Goal: Task Accomplishment & Management: Use online tool/utility

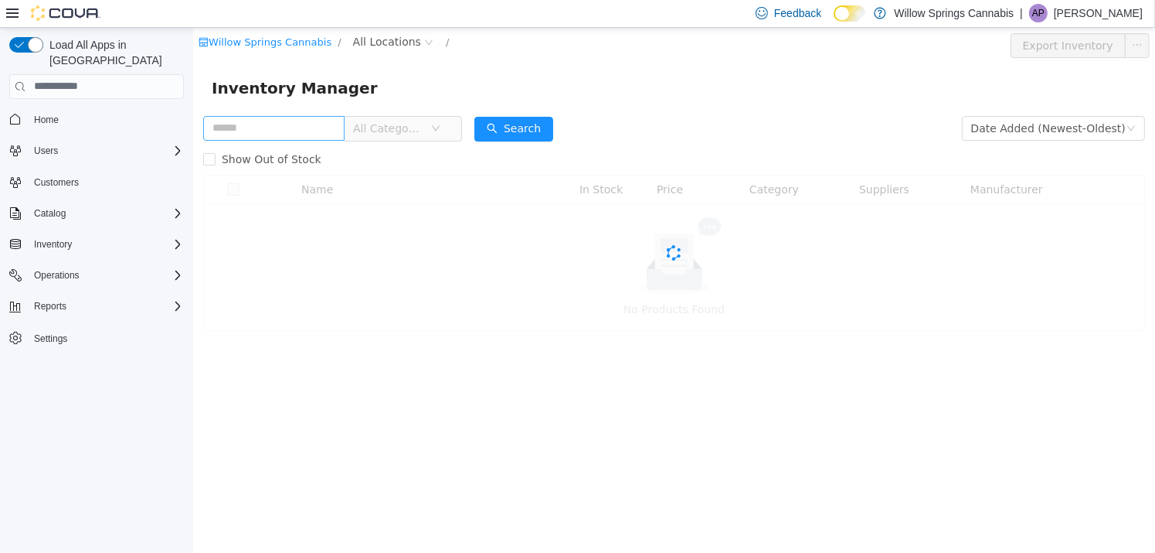
click at [273, 133] on input "text" at bounding box center [273, 127] width 141 height 25
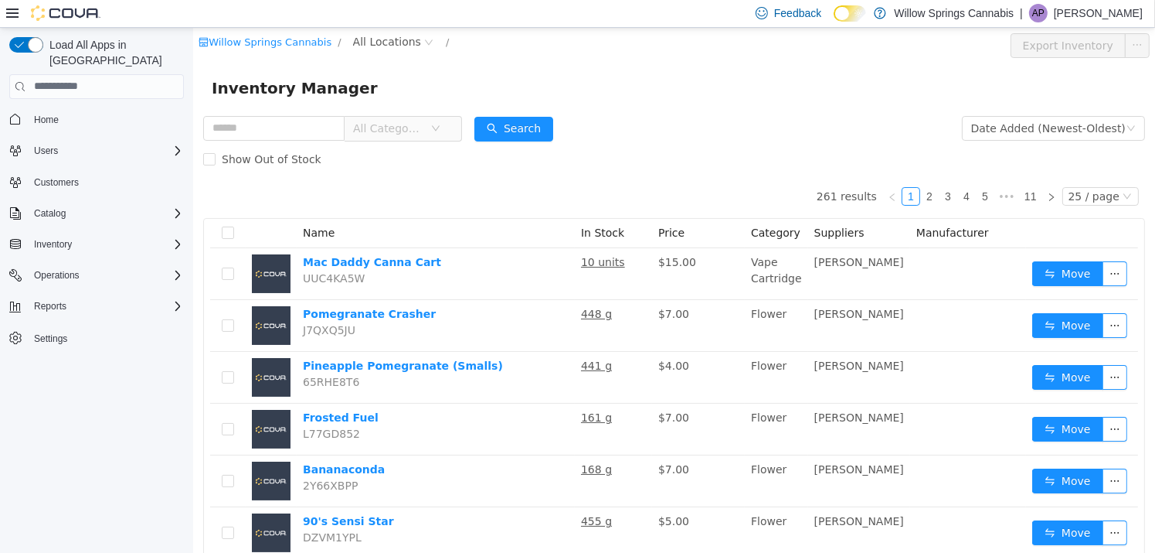
click at [378, 83] on div "Inventory Manager" at bounding box center [673, 87] width 925 height 25
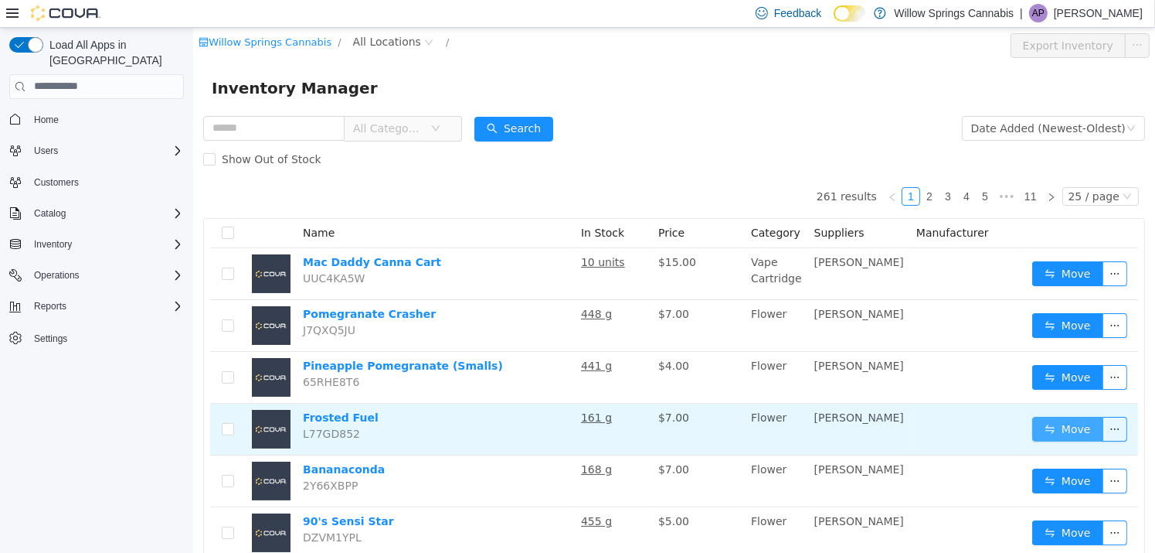
click at [1067, 433] on button "Move" at bounding box center [1067, 428] width 71 height 25
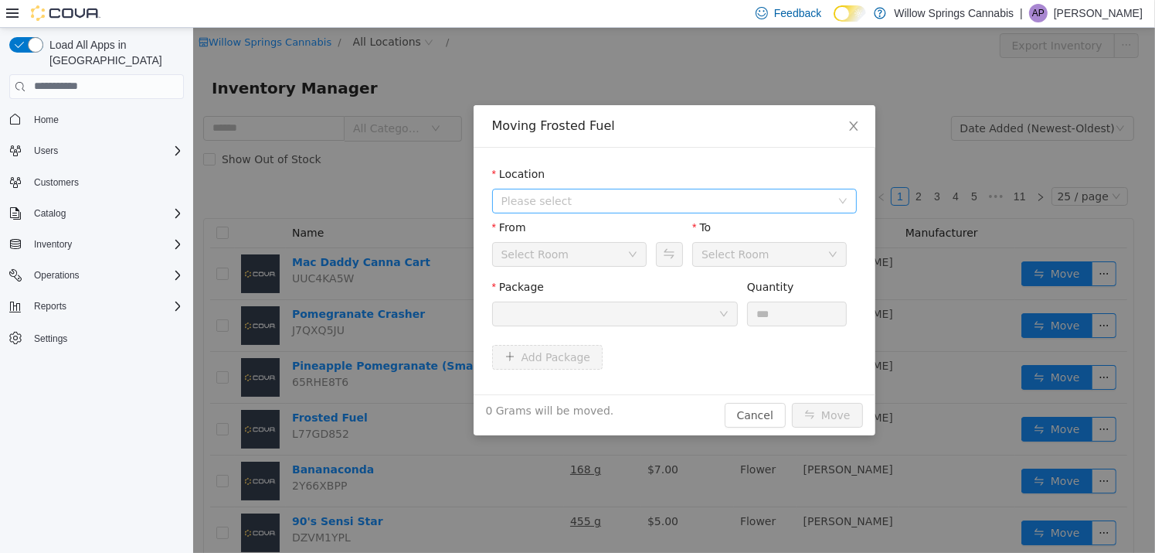
click at [729, 200] on span "Please select" at bounding box center [665, 199] width 329 height 15
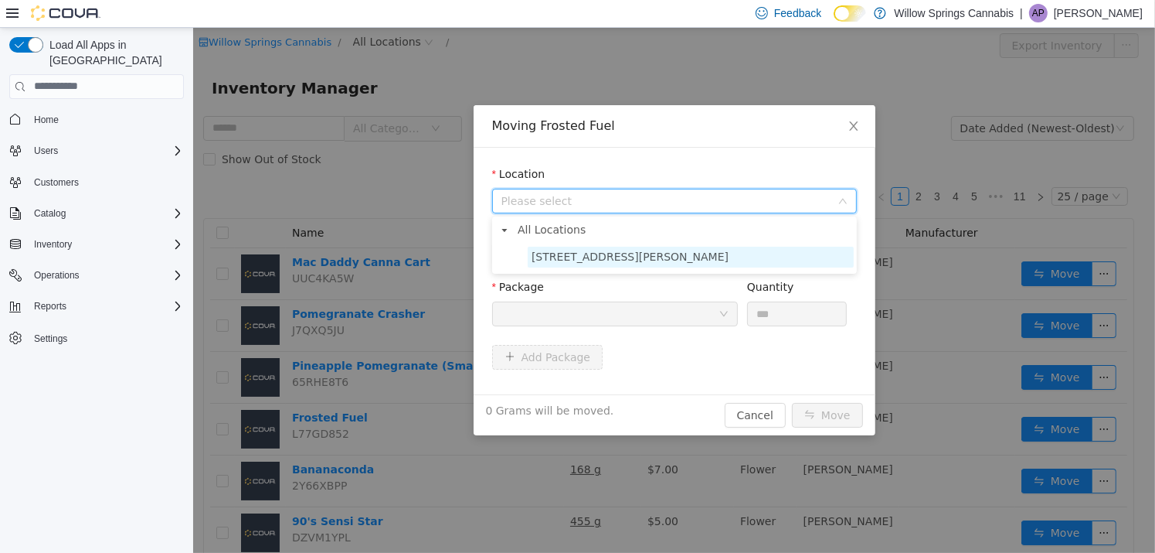
click at [686, 257] on span "[STREET_ADDRESS][PERSON_NAME]" at bounding box center [690, 256] width 326 height 21
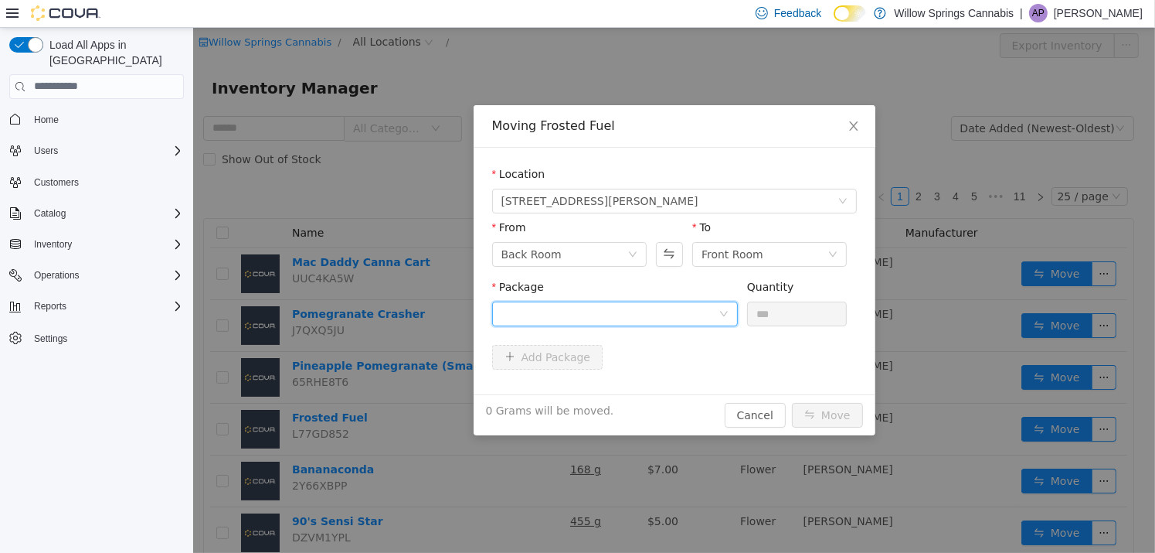
click at [647, 311] on div at bounding box center [609, 312] width 217 height 23
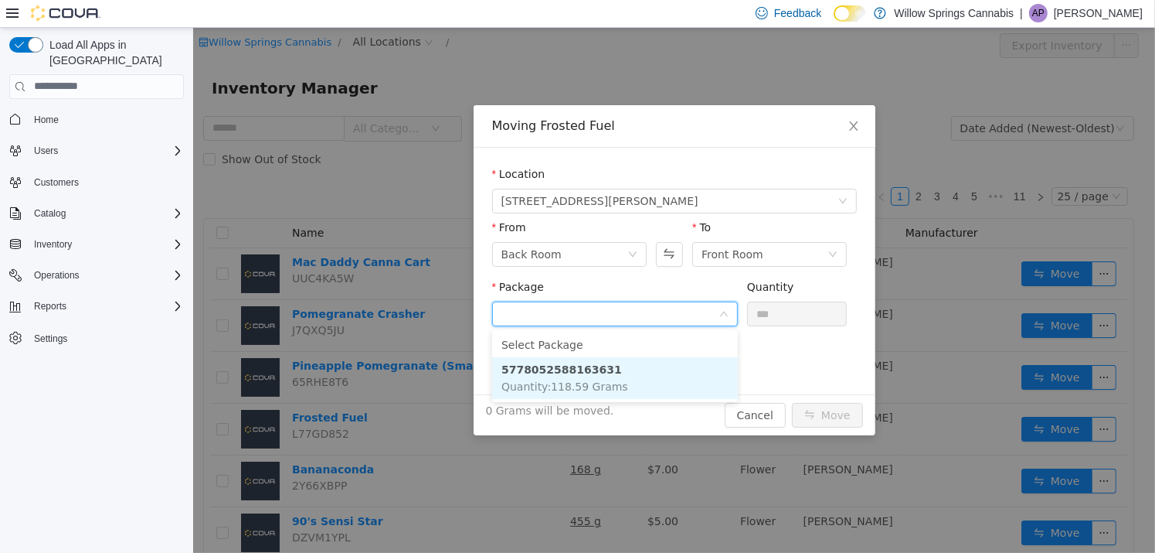
click at [597, 393] on li "5778052588163631 Quantity : 118.59 Grams" at bounding box center [615, 377] width 246 height 42
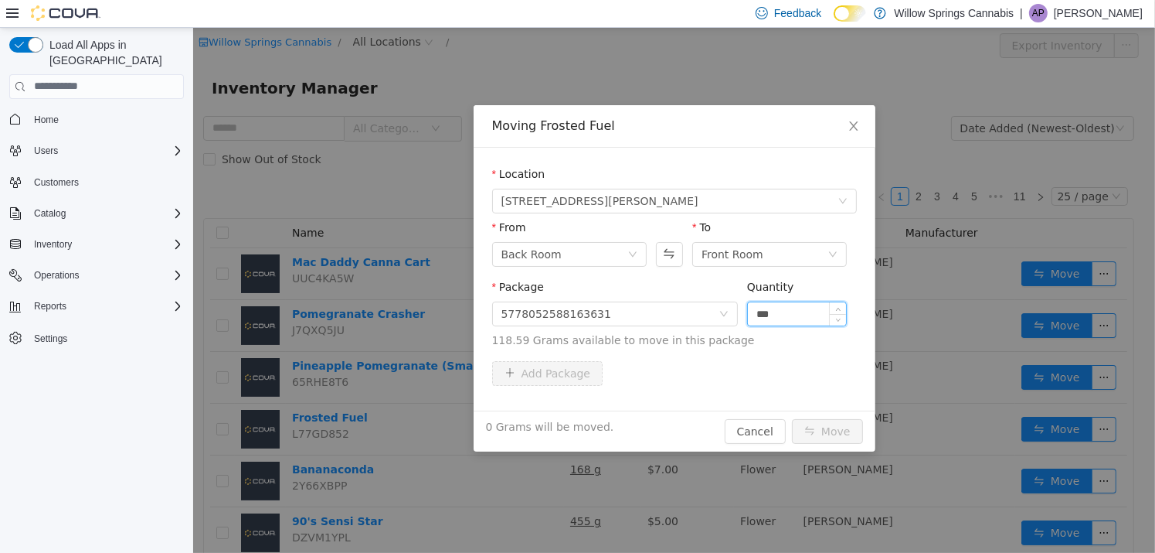
click at [784, 308] on input "***" at bounding box center [796, 312] width 99 height 23
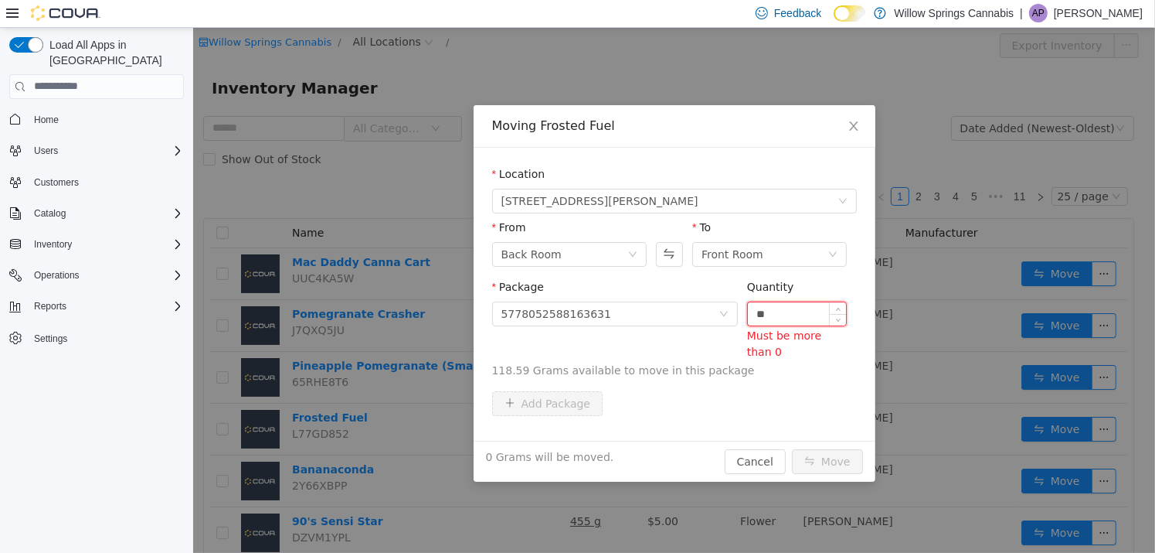
type input "*"
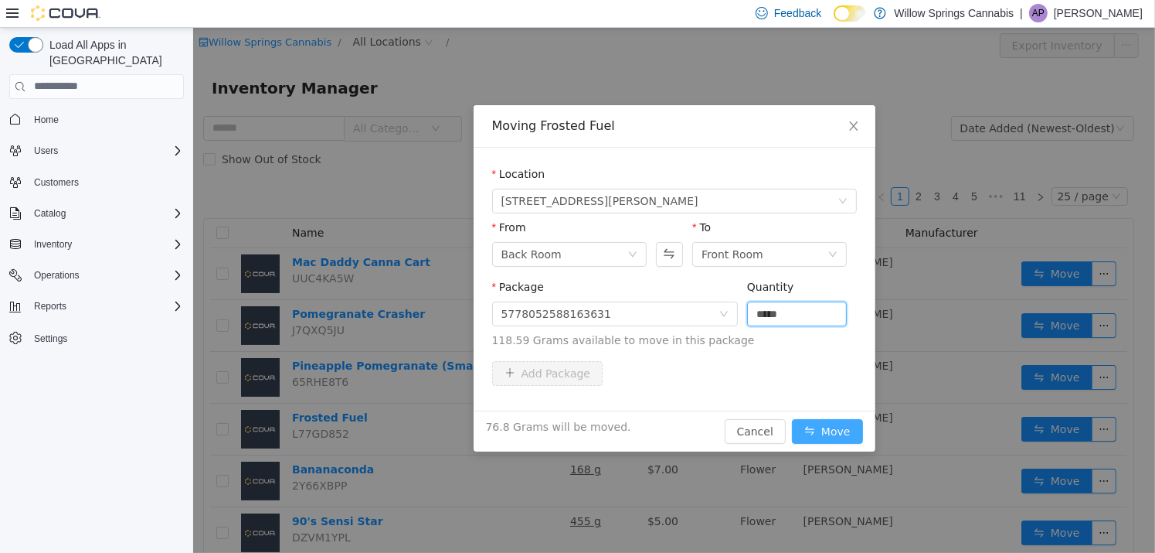
click at [817, 427] on button "Move" at bounding box center [826, 430] width 71 height 25
type input "****"
